Goal: Task Accomplishment & Management: Manage account settings

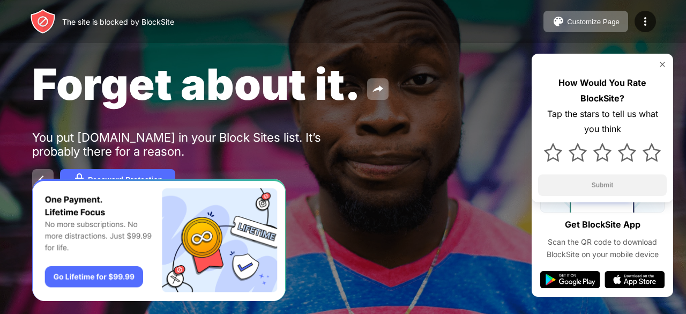
click at [645, 22] on img at bounding box center [645, 21] width 13 height 13
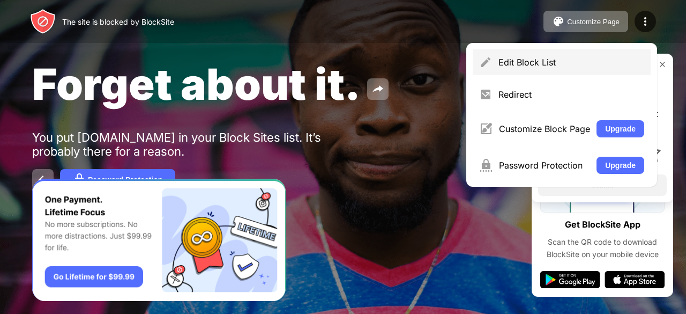
click at [579, 56] on div "Edit Block List" at bounding box center [562, 62] width 178 height 26
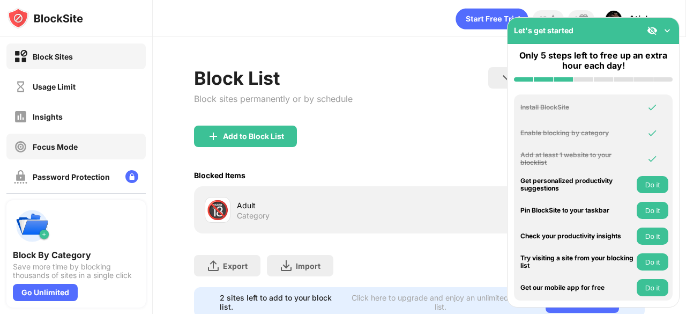
click at [66, 141] on div "Focus Mode" at bounding box center [46, 146] width 64 height 13
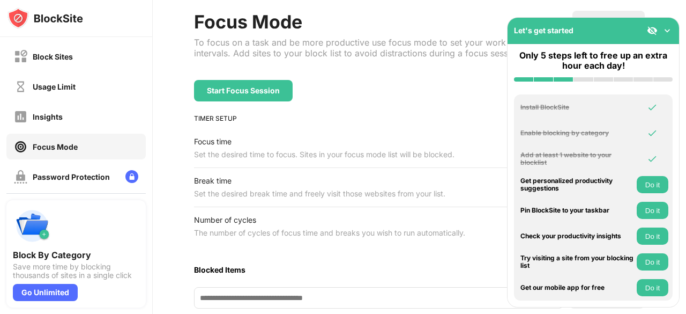
scroll to position [56, 0]
click at [86, 86] on div "Usage Limit" at bounding box center [75, 86] width 139 height 26
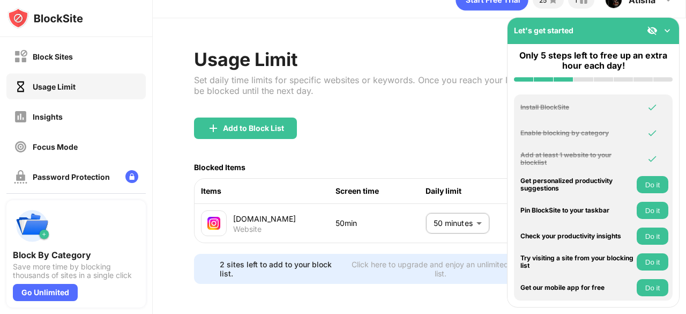
scroll to position [29, 0]
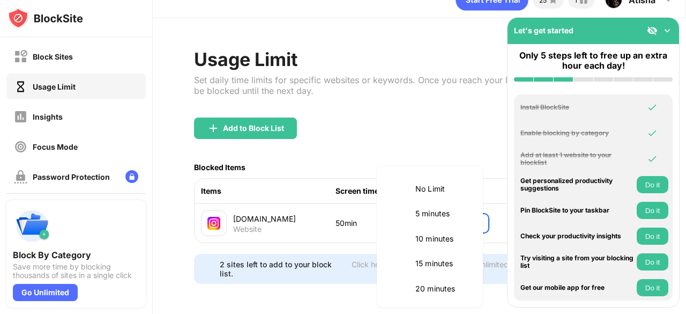
click at [454, 215] on body "Block Sites Usage Limit Insights Focus Mode Password Protection Custom Block Pa…" at bounding box center [343, 157] width 686 height 314
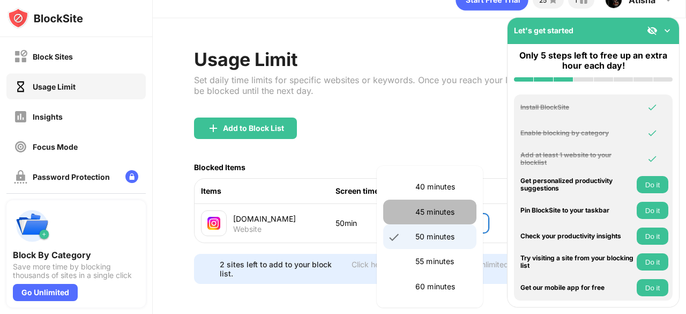
click at [444, 209] on p "45 minutes" at bounding box center [442, 212] width 55 height 12
type input "**"
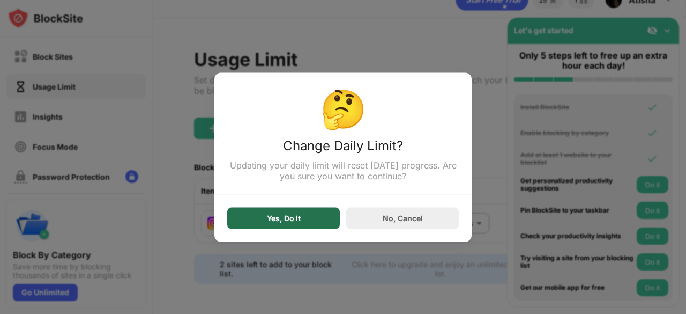
click at [273, 218] on div "Yes, Do It" at bounding box center [284, 217] width 34 height 9
